Goal: Find specific page/section: Find specific page/section

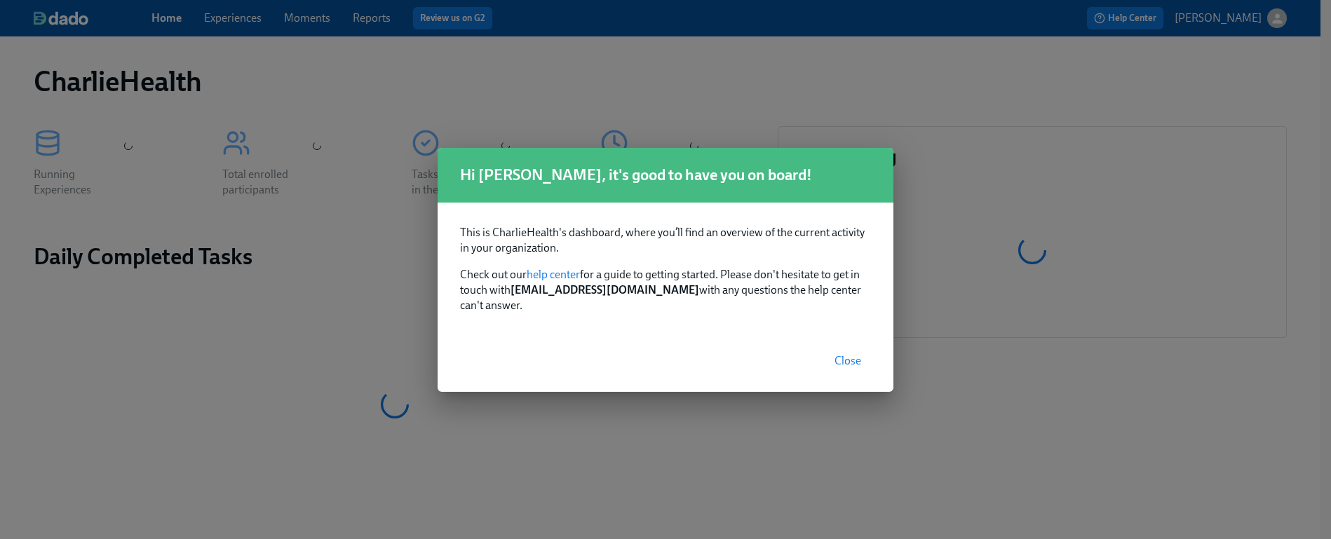
click at [834, 351] on button "Close" at bounding box center [848, 361] width 46 height 28
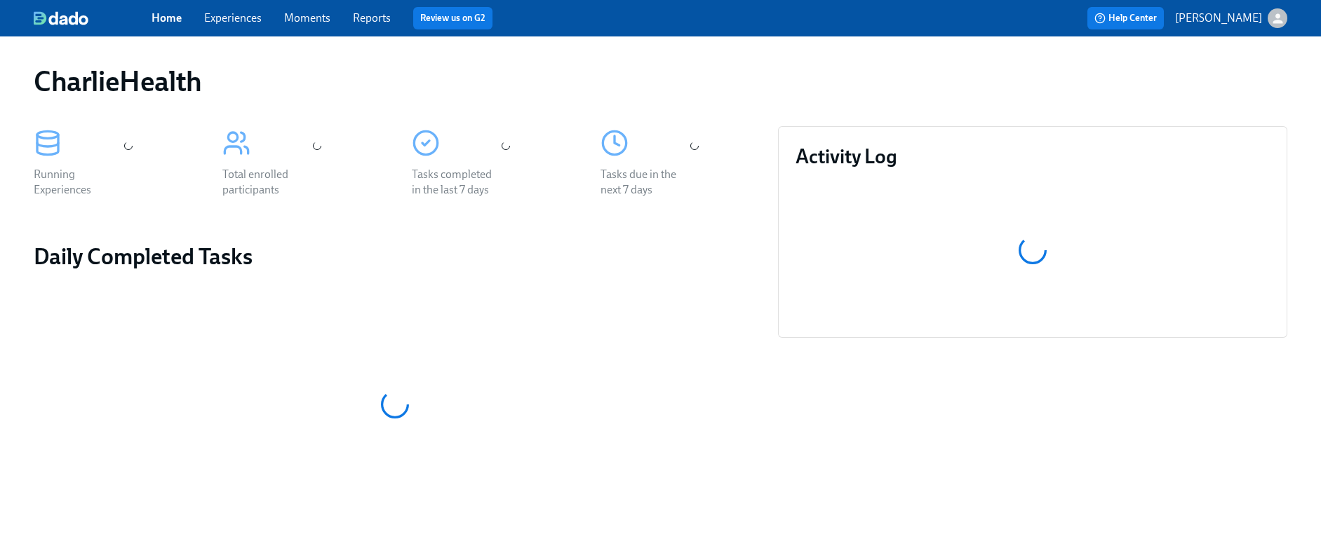
click at [248, 22] on link "Experiences" at bounding box center [233, 17] width 58 height 13
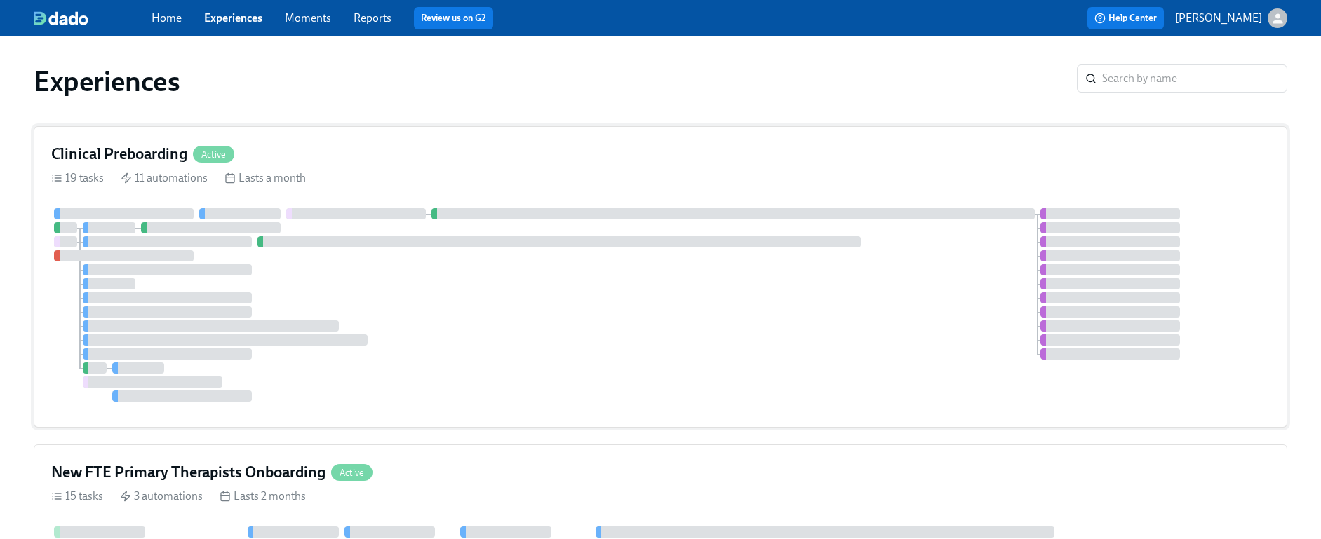
click at [500, 166] on div "Clinical Preboarding Active 19 tasks 11 automations Lasts a month" at bounding box center [660, 277] width 1253 height 302
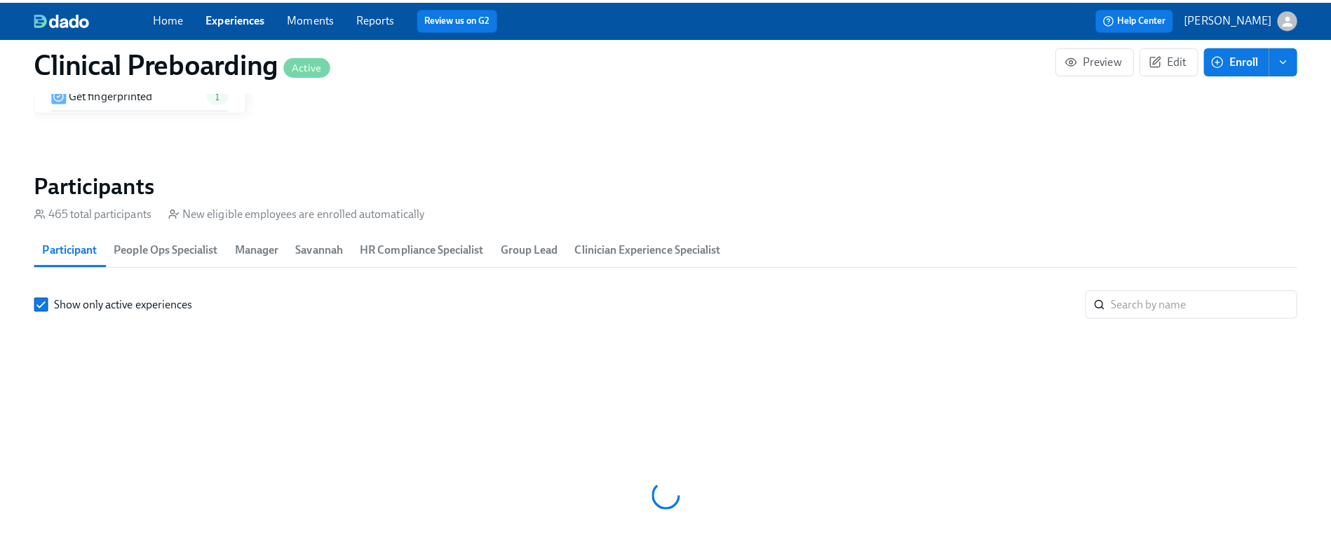
scroll to position [0, 17282]
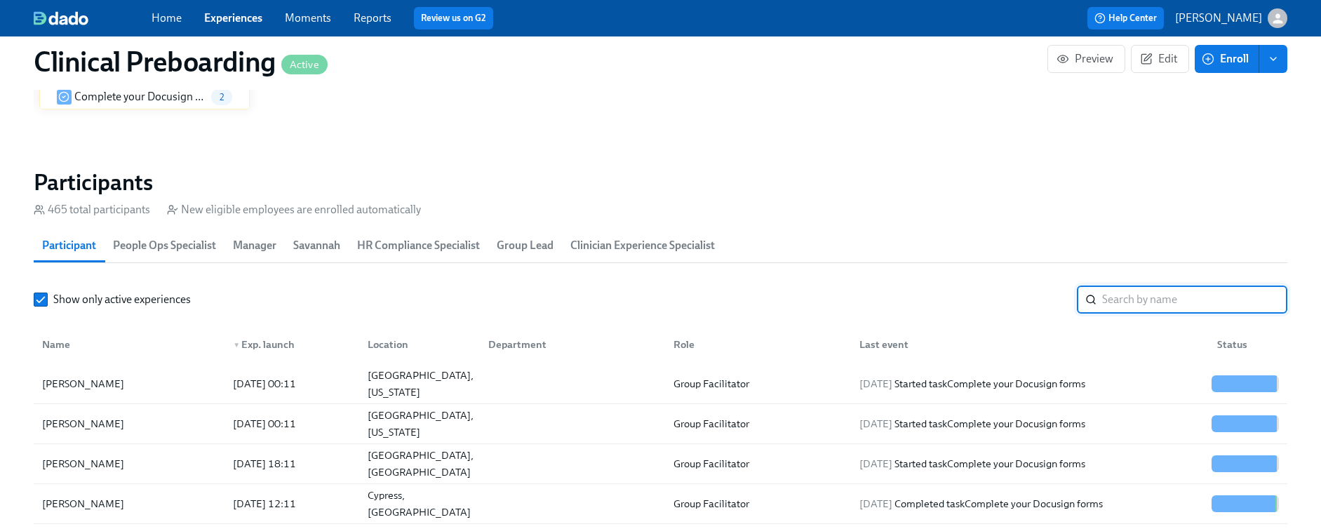
click at [1164, 298] on input "search" at bounding box center [1194, 299] width 185 height 28
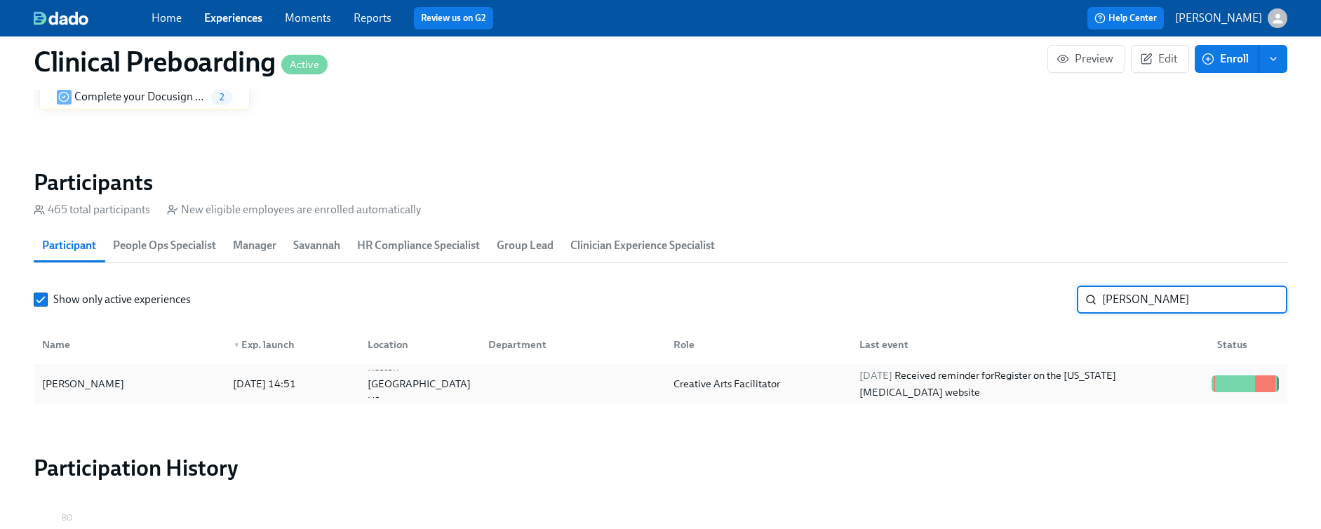
type input "carissa"
click at [76, 388] on div "Carissa Dagenais" at bounding box center [82, 383] width 93 height 17
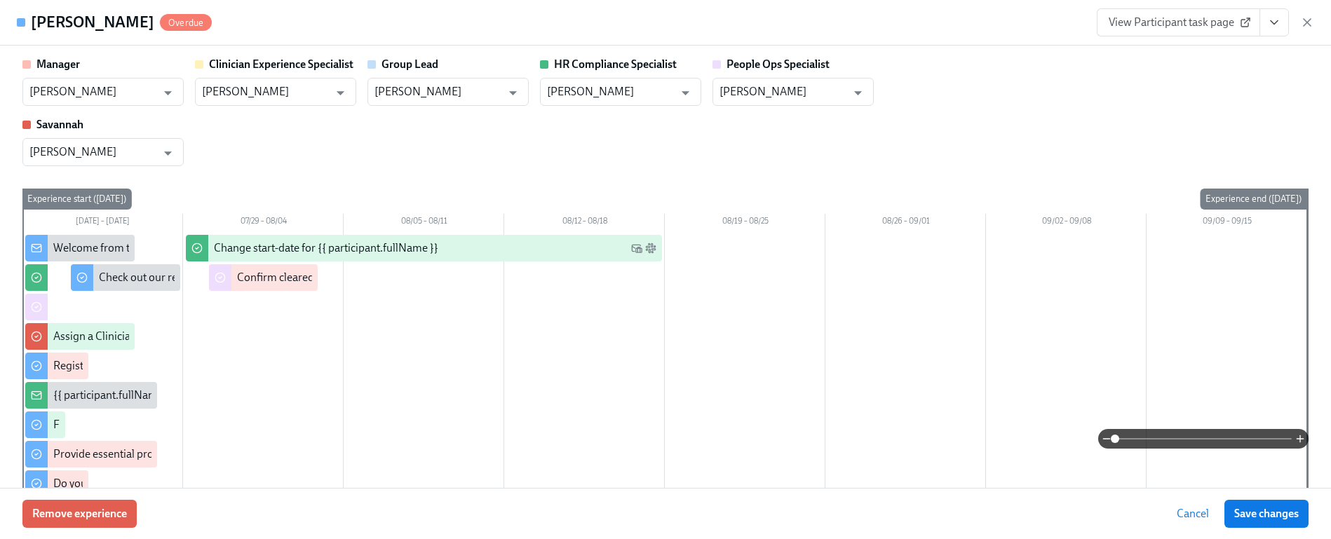
click at [1185, 27] on span "View Participant task page" at bounding box center [1179, 22] width 140 height 14
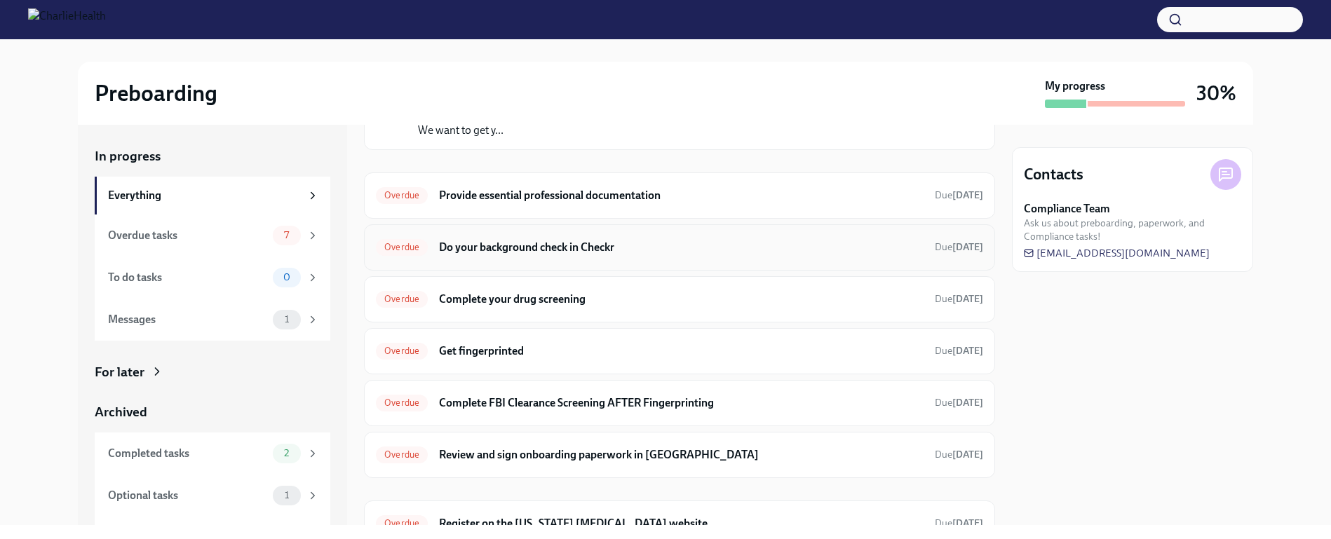
scroll to position [177, 0]
